Goal: Task Accomplishment & Management: Manage account settings

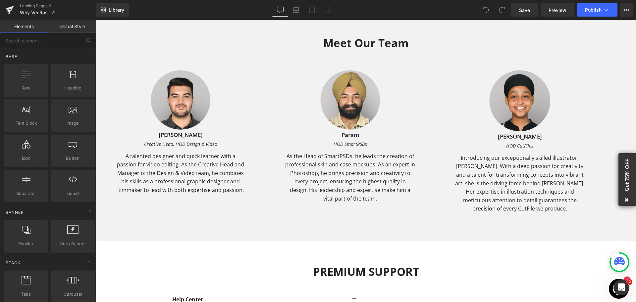
scroll to position [1116, 0]
click at [625, 201] on icon at bounding box center [627, 199] width 17 height 5
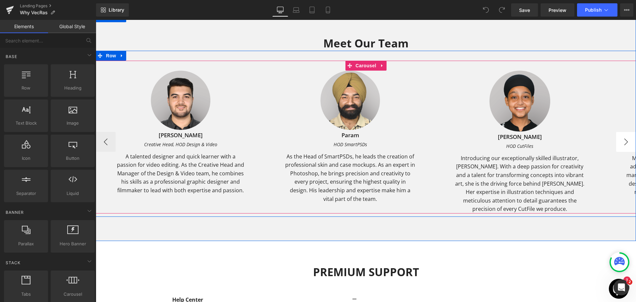
click at [624, 138] on button "›" at bounding box center [626, 142] width 20 height 20
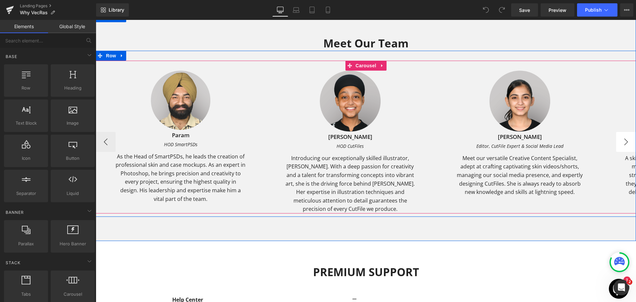
click at [624, 138] on button "›" at bounding box center [626, 142] width 20 height 20
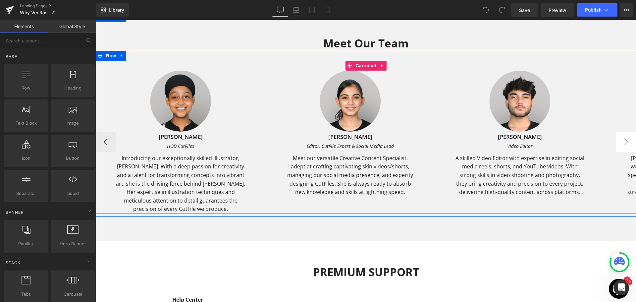
click at [624, 138] on button "›" at bounding box center [626, 142] width 20 height 20
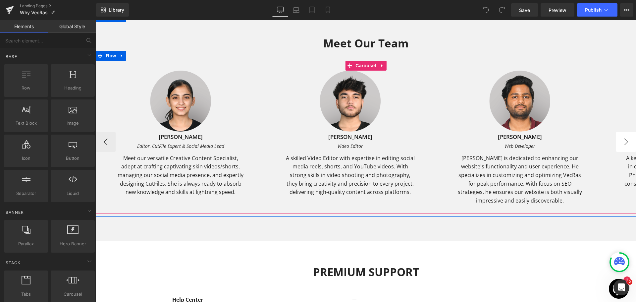
click at [624, 138] on button "›" at bounding box center [626, 142] width 20 height 20
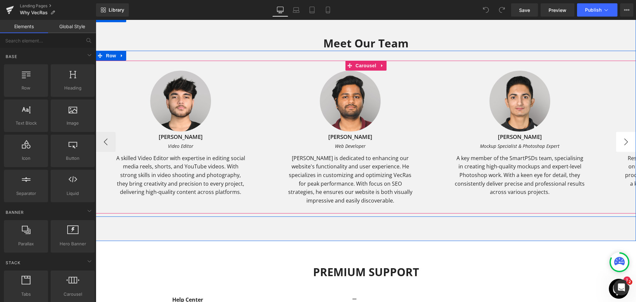
click at [624, 138] on button "›" at bounding box center [626, 142] width 20 height 20
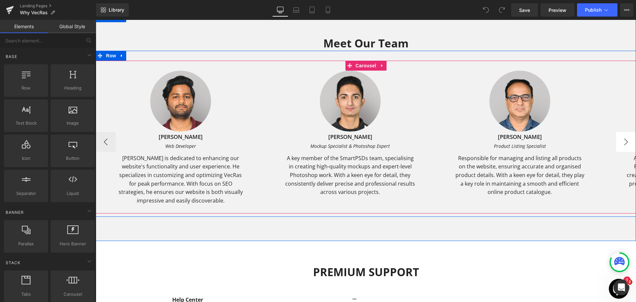
click at [624, 138] on button "›" at bounding box center [626, 142] width 20 height 20
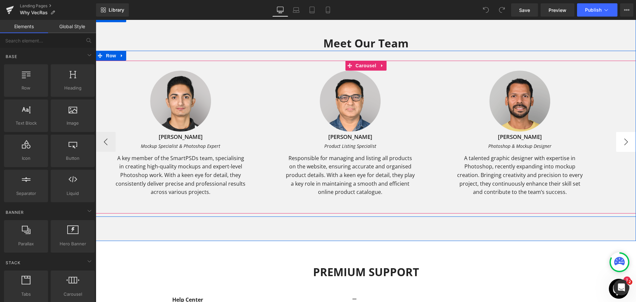
click at [624, 138] on button "›" at bounding box center [626, 142] width 20 height 20
click at [363, 66] on span "Carousel" at bounding box center [366, 66] width 24 height 10
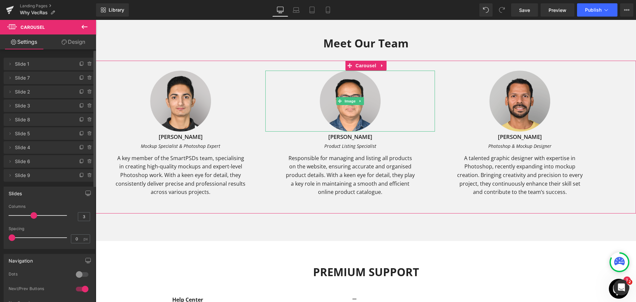
click at [13, 158] on li "Delete Cancel Slide 6 Slide 6 Name Slide 6" at bounding box center [49, 161] width 91 height 13
click at [8, 160] on icon at bounding box center [9, 161] width 5 height 5
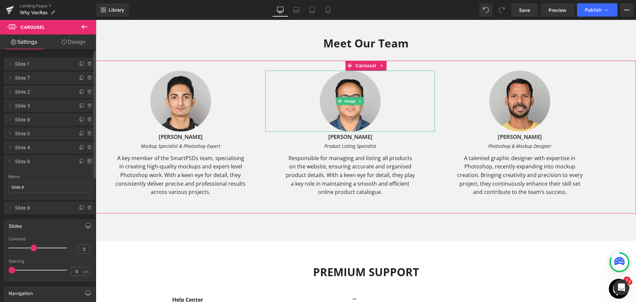
click at [88, 163] on icon at bounding box center [89, 161] width 3 height 3
click at [86, 163] on button "Delete" at bounding box center [82, 161] width 21 height 9
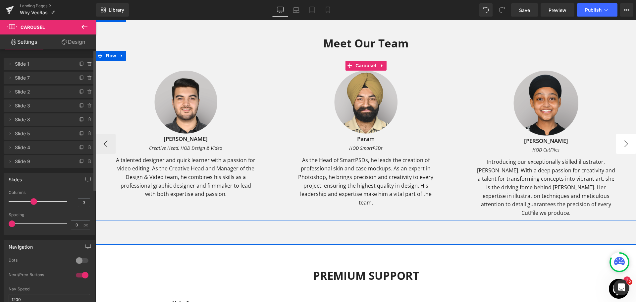
click at [619, 140] on button "›" at bounding box center [626, 144] width 20 height 20
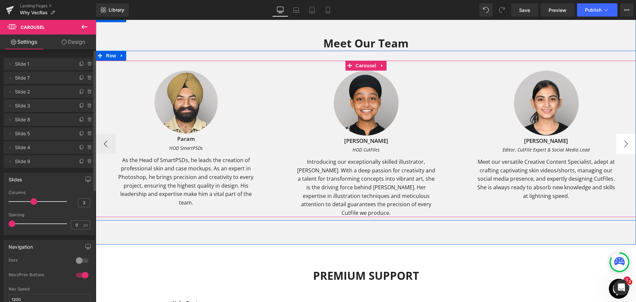
click at [619, 140] on button "›" at bounding box center [626, 144] width 20 height 20
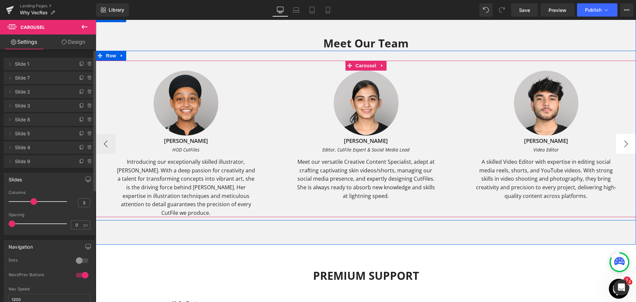
click at [619, 140] on button "›" at bounding box center [626, 144] width 20 height 20
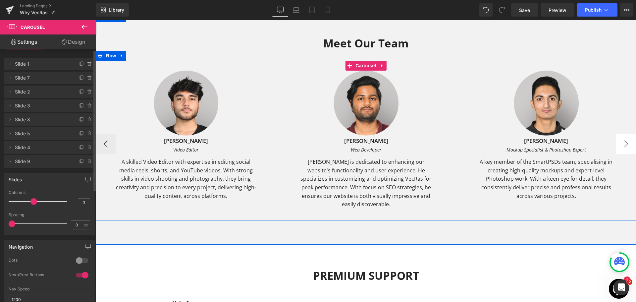
click at [619, 140] on button "›" at bounding box center [626, 144] width 20 height 20
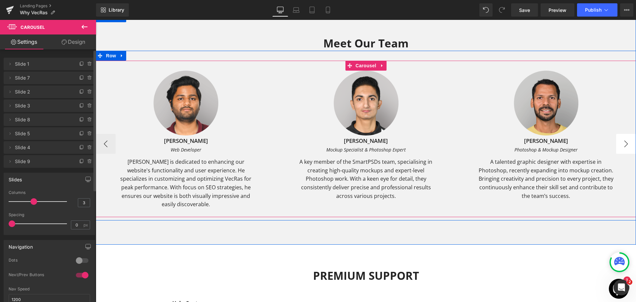
click at [619, 140] on button "›" at bounding box center [626, 144] width 20 height 20
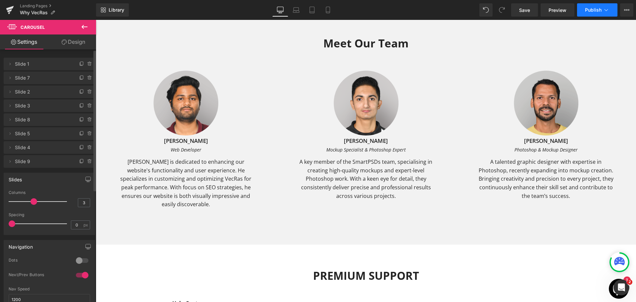
click at [591, 6] on button "Publish" at bounding box center [597, 9] width 40 height 13
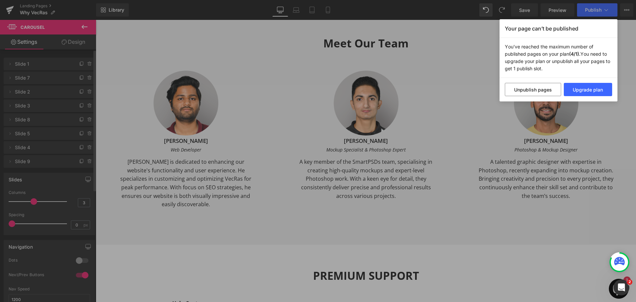
click at [400, 91] on div "Your page can’t be published You've reached the maximum number of published pag…" at bounding box center [318, 151] width 636 height 302
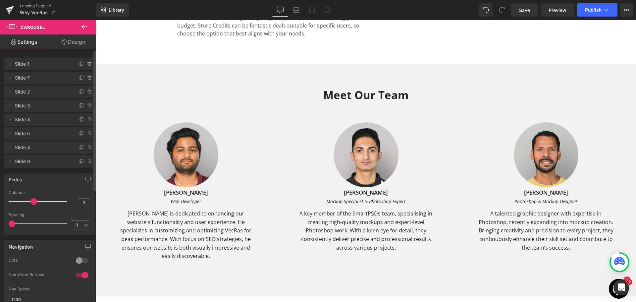
scroll to position [1073, 0]
